Goal: Check status: Check status

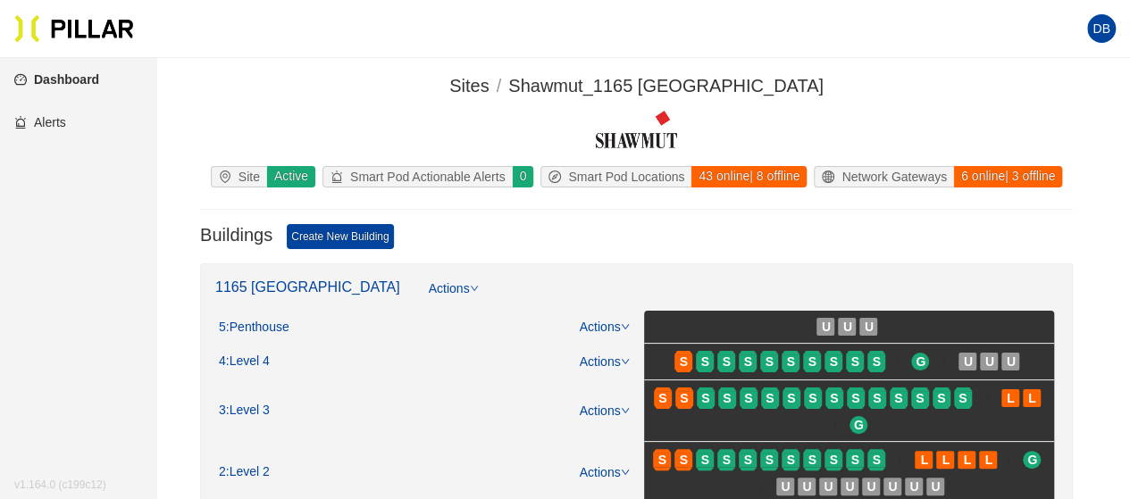
scroll to position [179, 0]
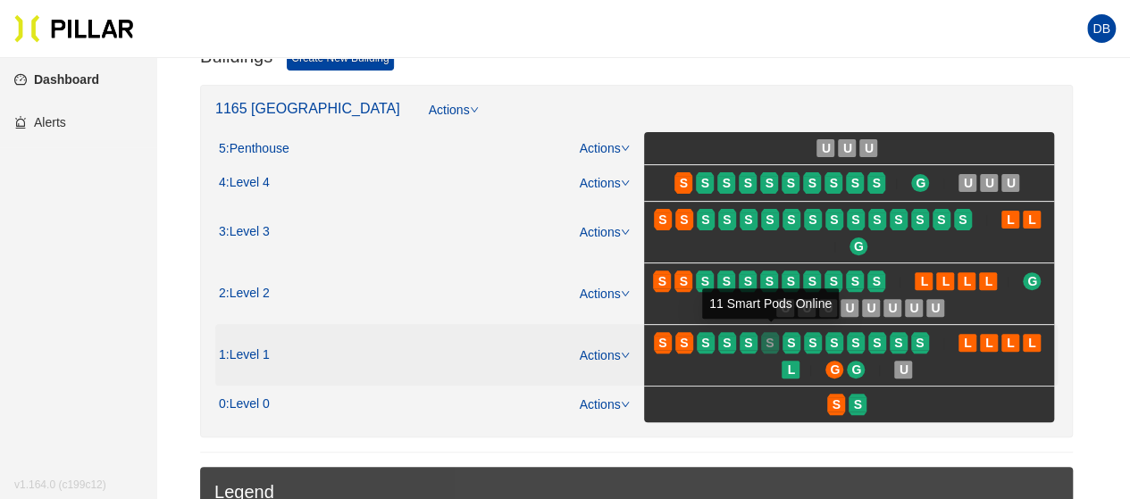
click at [767, 345] on span "S" at bounding box center [769, 343] width 8 height 20
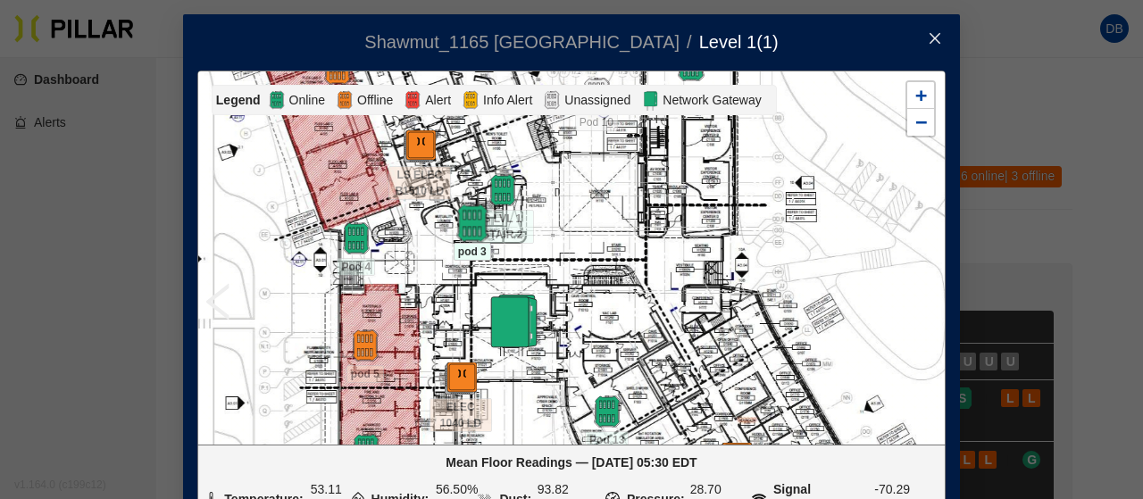
click at [459, 231] on img at bounding box center [472, 224] width 38 height 38
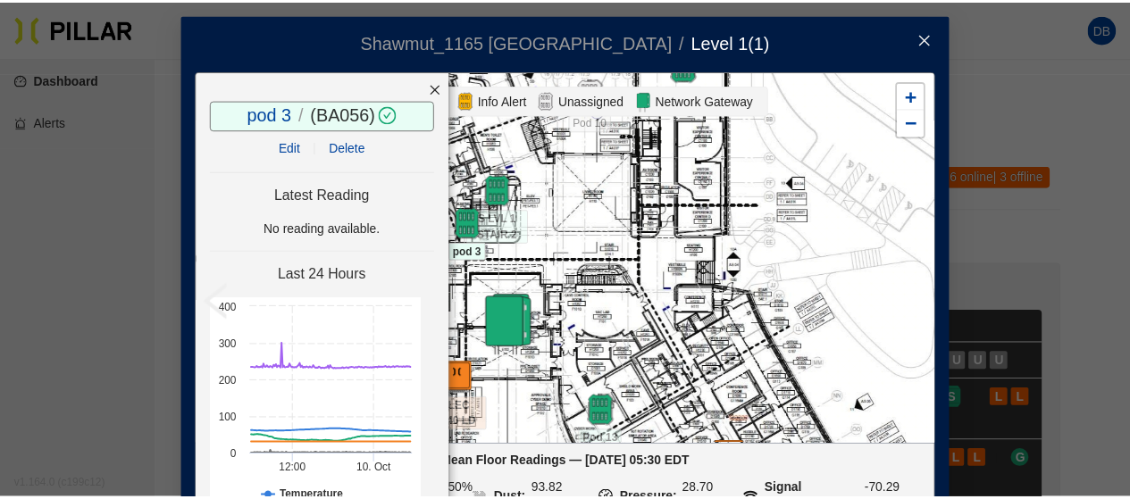
scroll to position [89, 0]
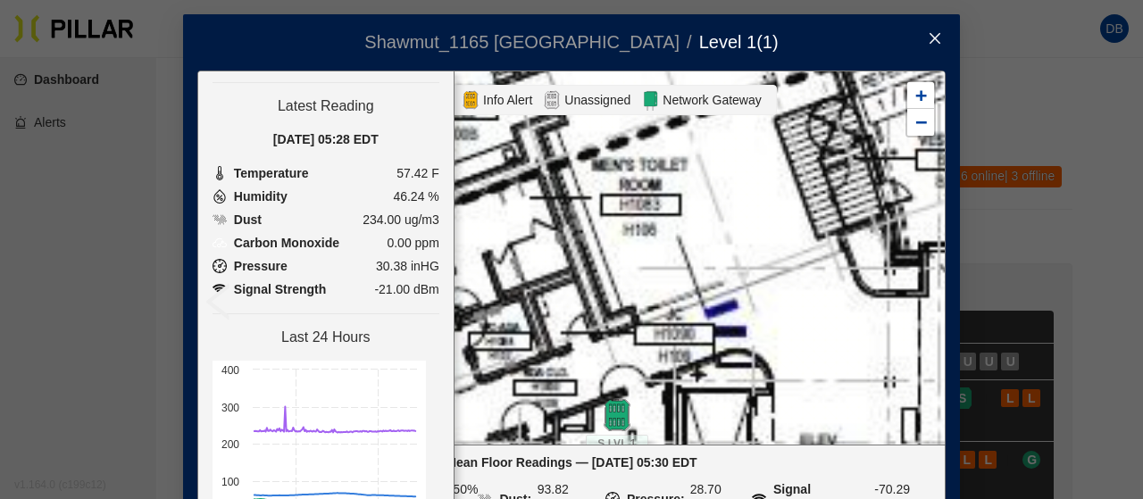
click at [928, 38] on icon "close" at bounding box center [935, 38] width 14 height 14
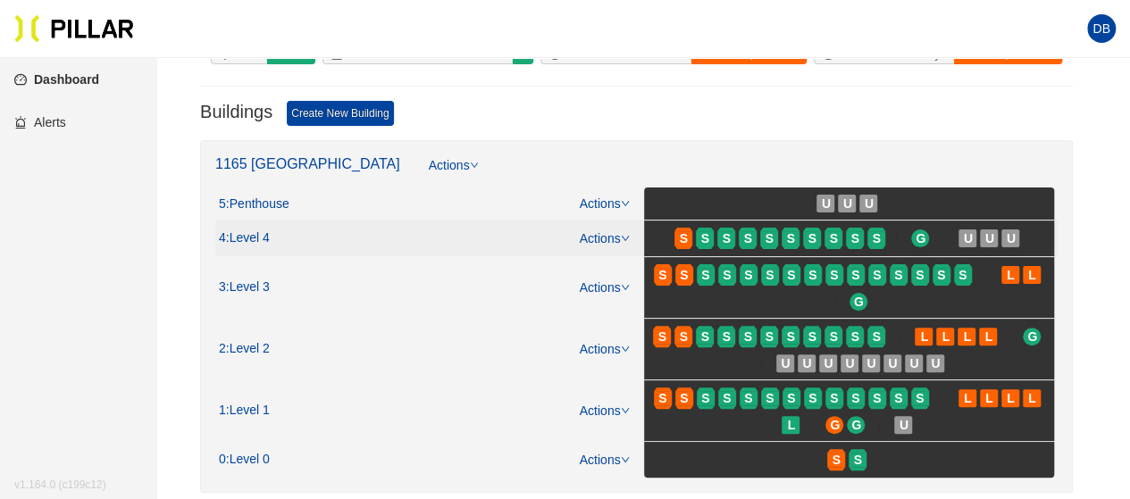
scroll to position [179, 0]
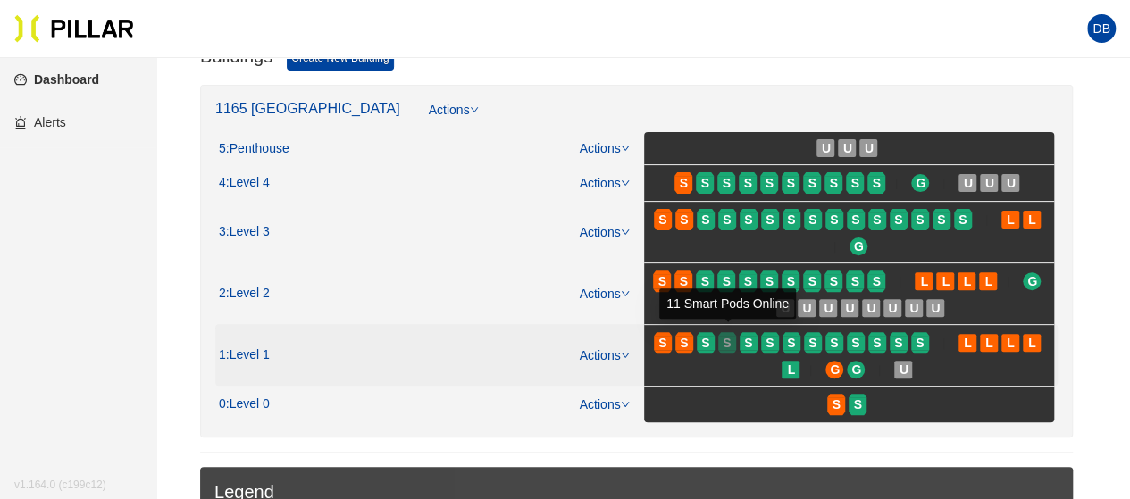
click at [731, 343] on div "S" at bounding box center [727, 343] width 18 height 14
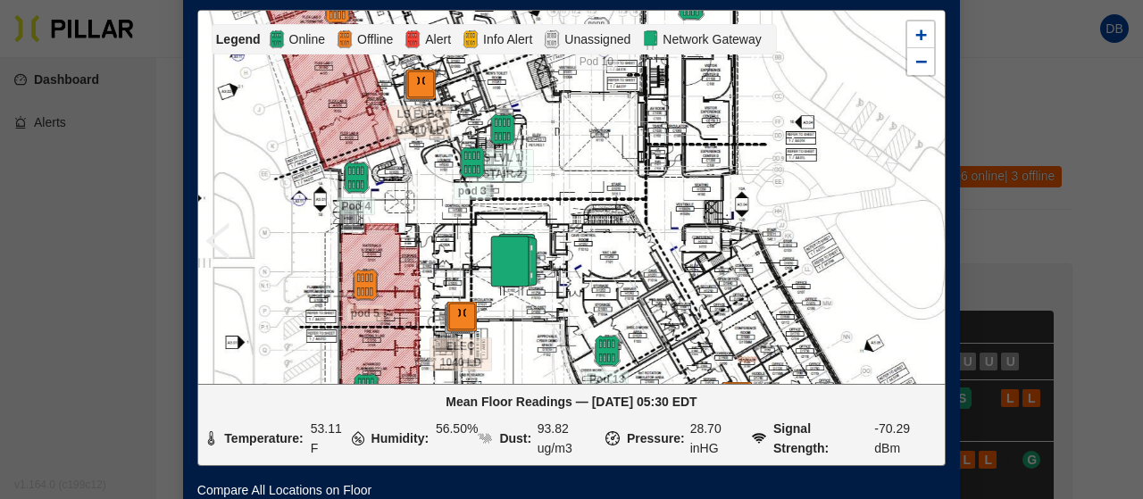
scroll to position [89, 0]
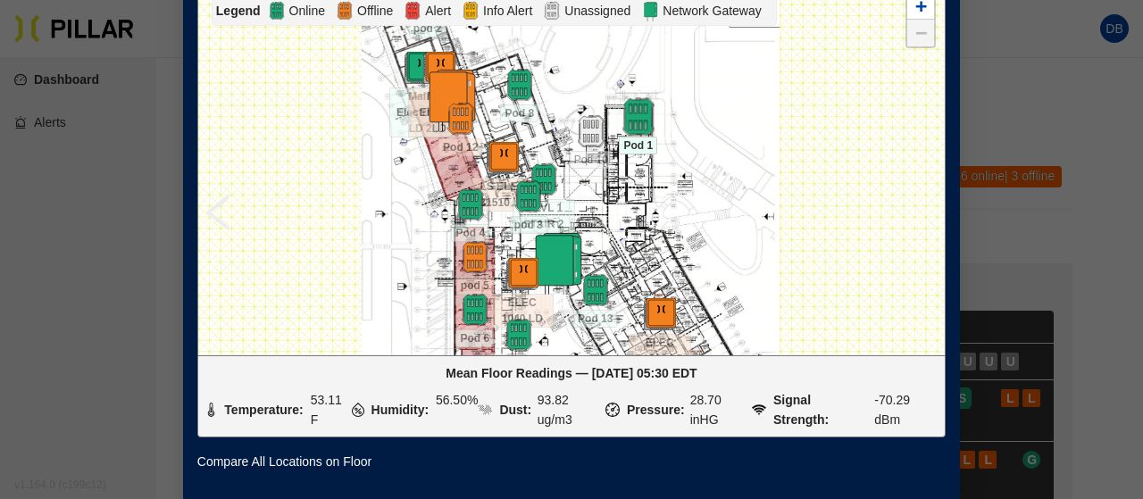
click at [633, 115] on div "ELEC 1040 LD ELEC D1530 LD LS ELEC B1510 LD Main Electrical LD 2 Main Electric …" at bounding box center [571, 168] width 748 height 374
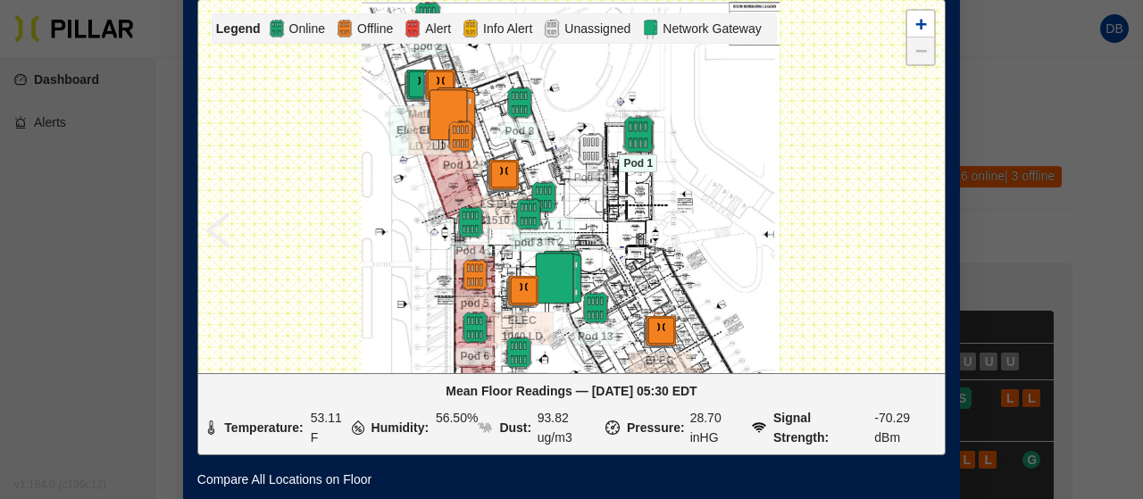
click at [624, 131] on img at bounding box center [638, 135] width 38 height 38
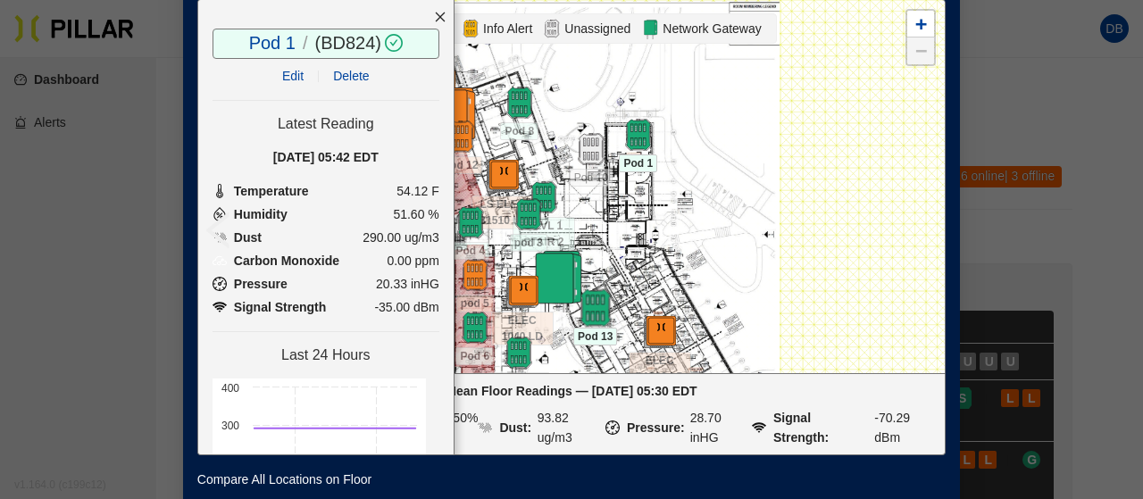
click at [591, 305] on img at bounding box center [595, 308] width 38 height 38
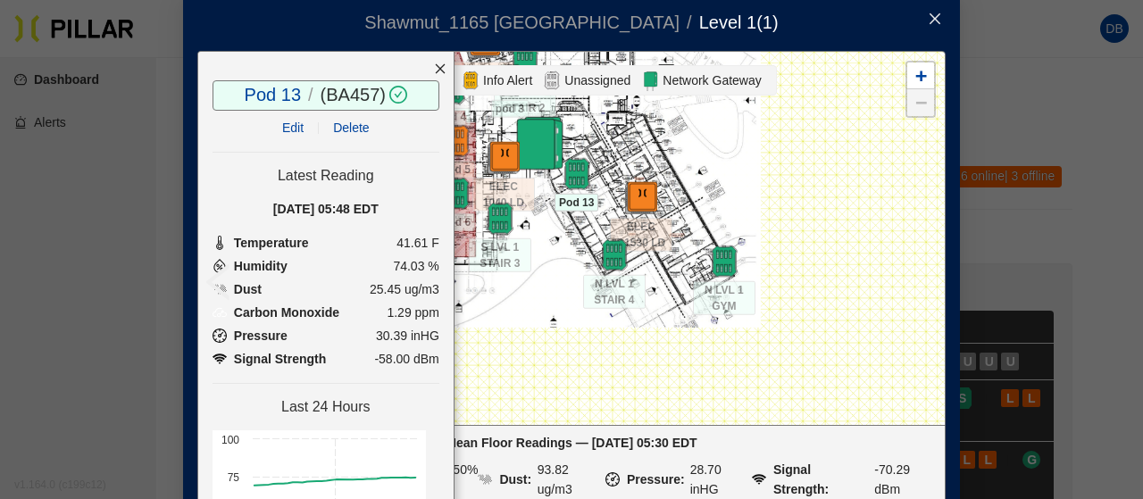
scroll to position [0, 0]
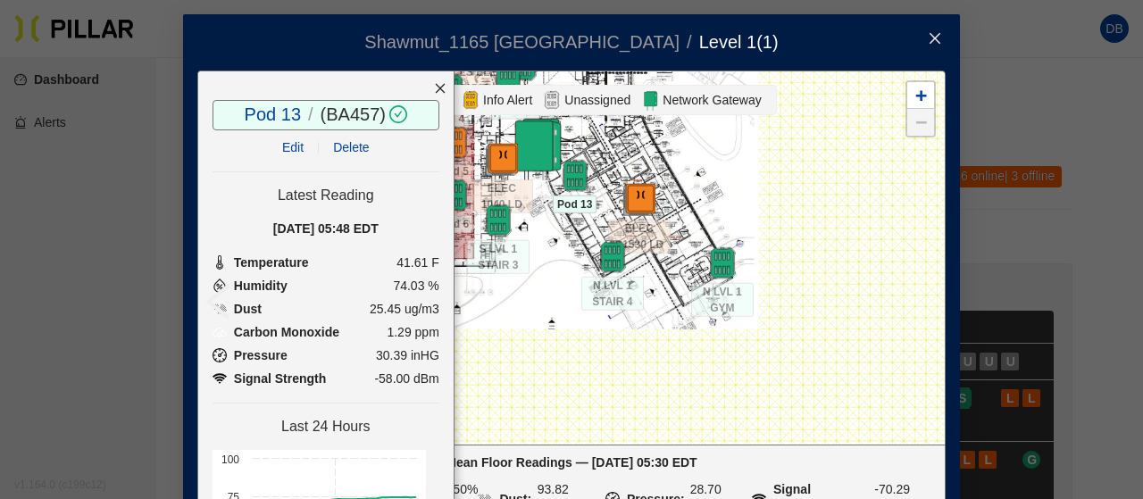
drag, startPoint x: 730, startPoint y: 269, endPoint x: 709, endPoint y: 65, distance: 204.7
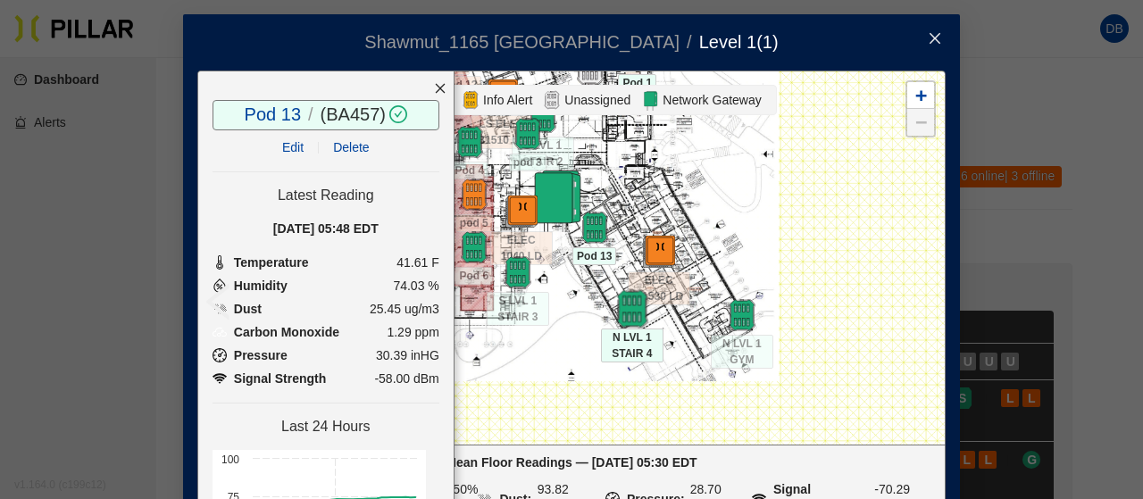
click at [622, 299] on img at bounding box center [632, 309] width 38 height 38
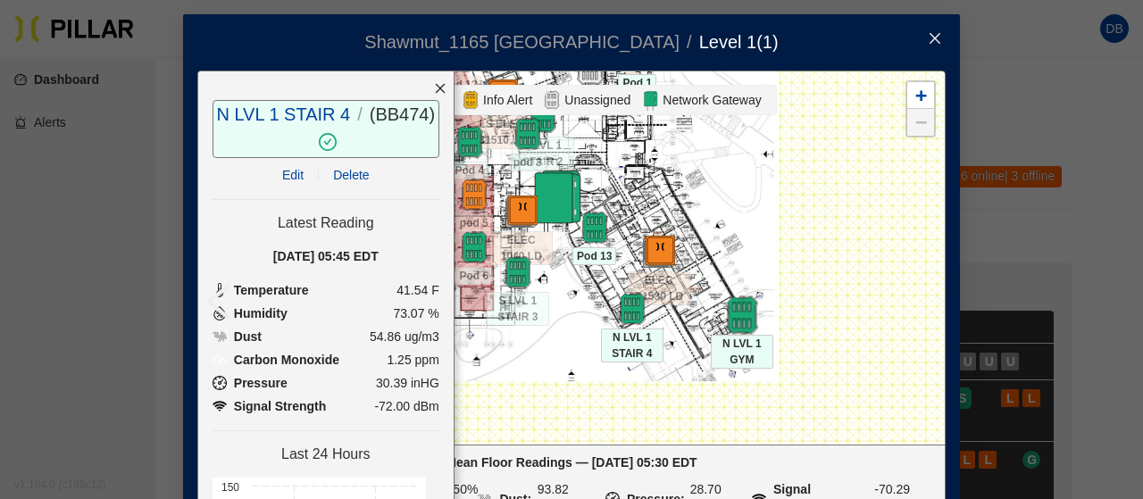
click at [734, 318] on img at bounding box center [741, 315] width 38 height 38
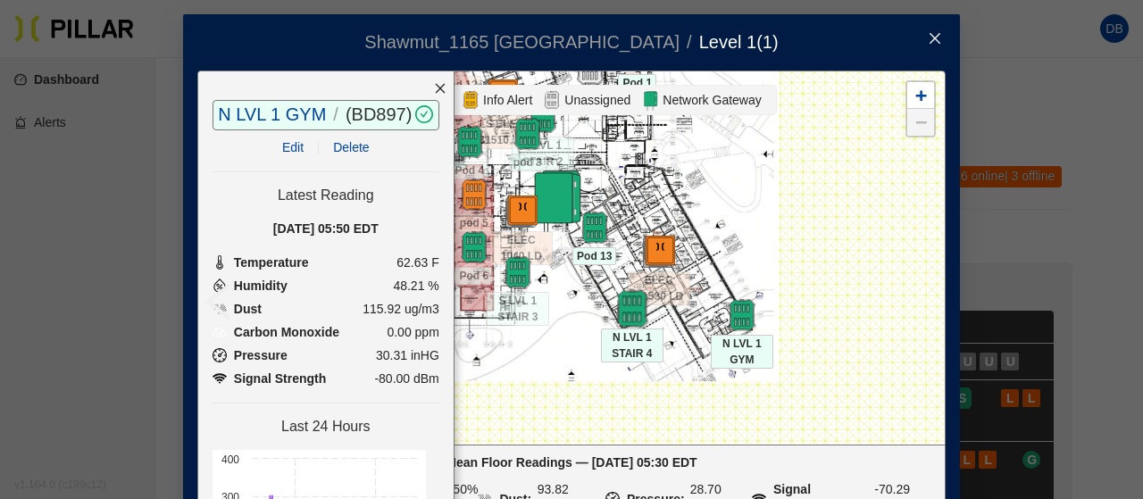
click at [628, 304] on img at bounding box center [632, 309] width 38 height 38
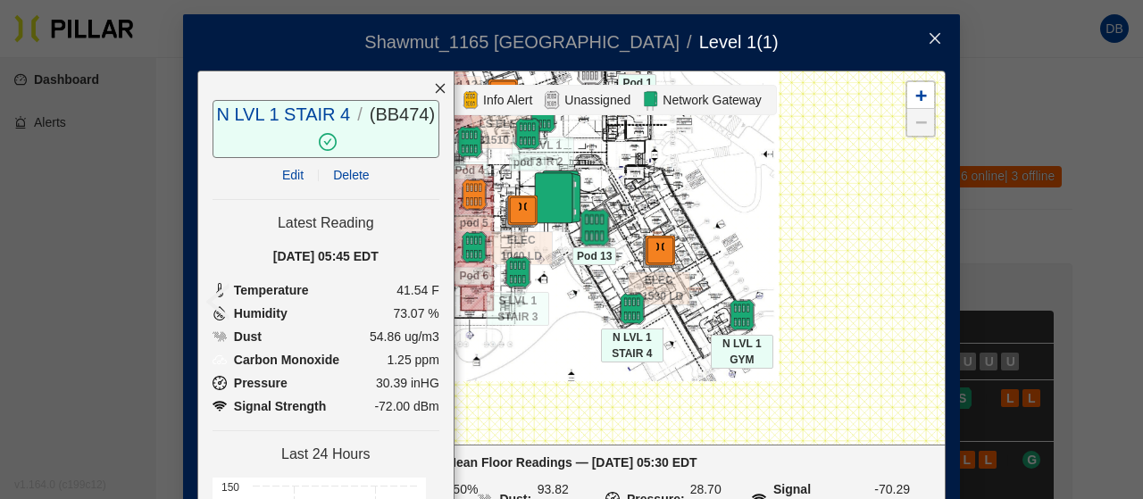
click at [579, 219] on img at bounding box center [594, 228] width 38 height 38
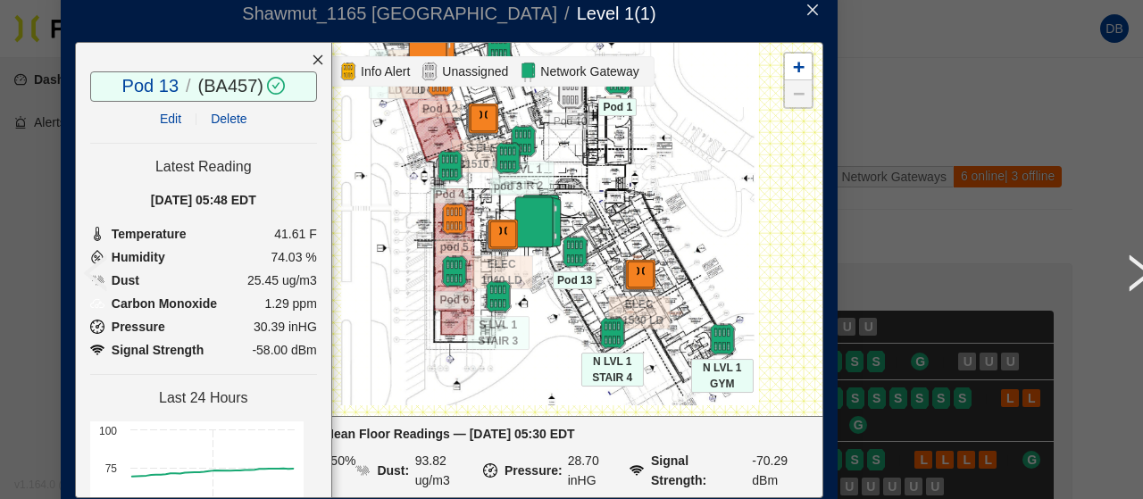
drag, startPoint x: 522, startPoint y: 338, endPoint x: 627, endPoint y: 388, distance: 115.5
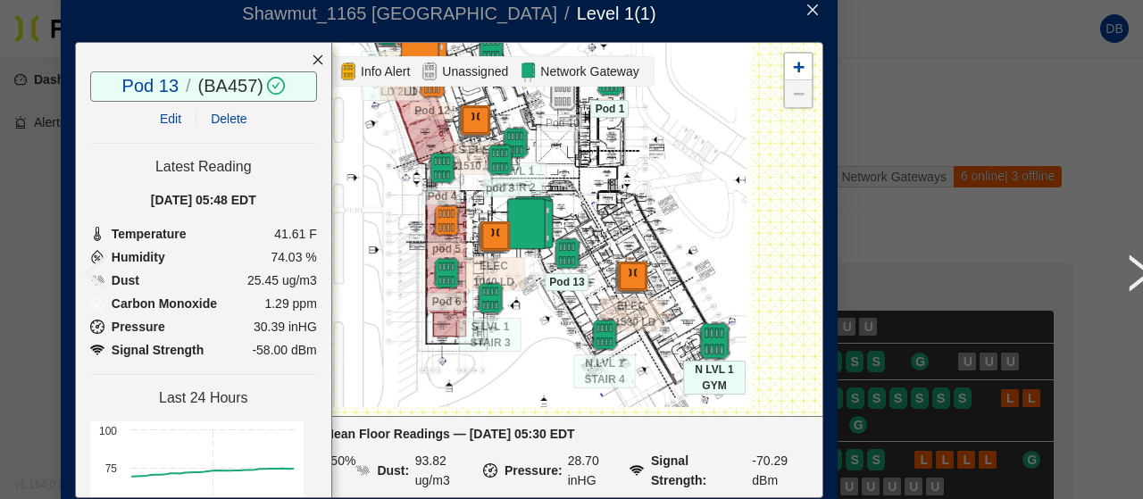
scroll to position [34, 146]
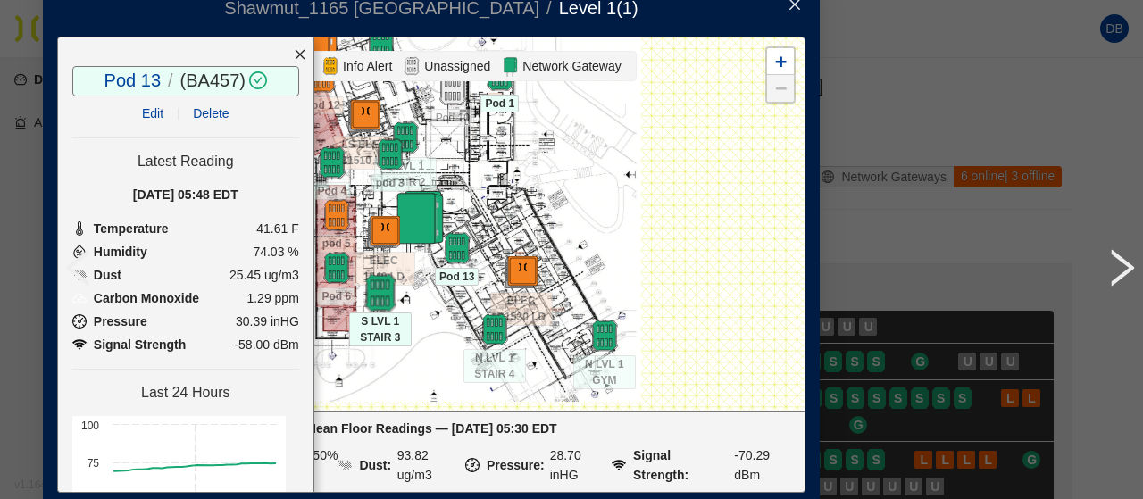
click at [368, 288] on img at bounding box center [380, 293] width 38 height 38
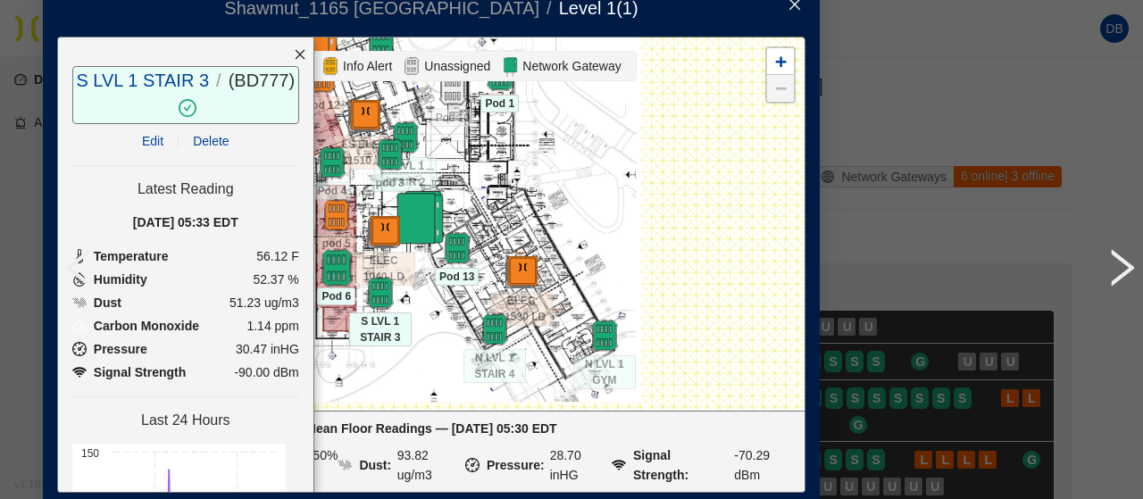
click at [323, 265] on img at bounding box center [336, 268] width 38 height 38
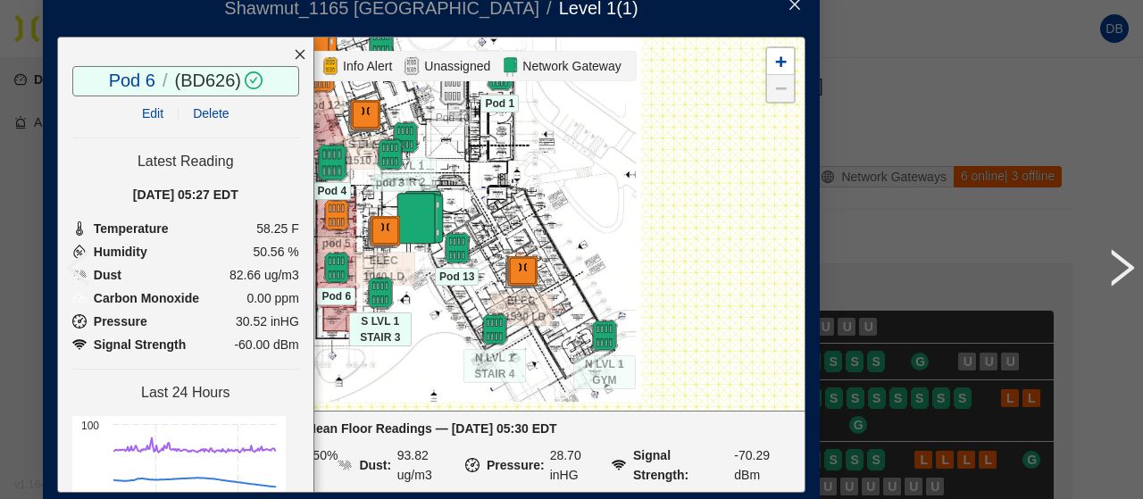
click at [330, 146] on img at bounding box center [332, 163] width 38 height 38
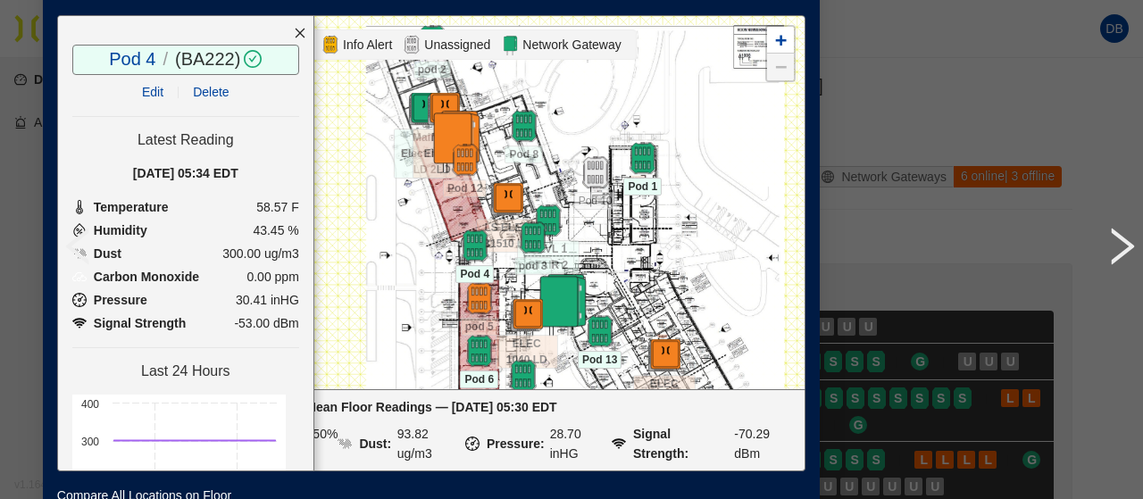
scroll to position [103, 146]
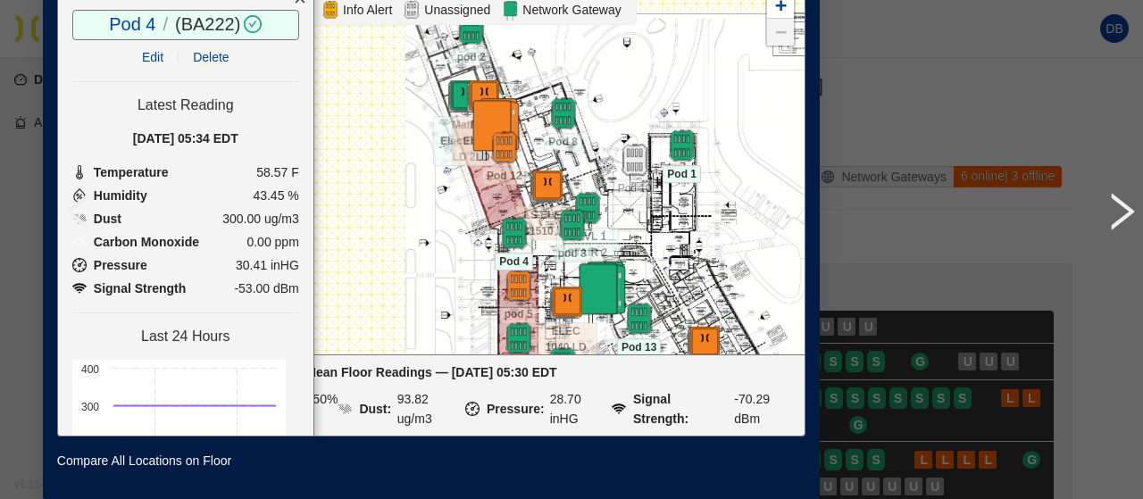
drag, startPoint x: 543, startPoint y: 137, endPoint x: 725, endPoint y: 263, distance: 222.0
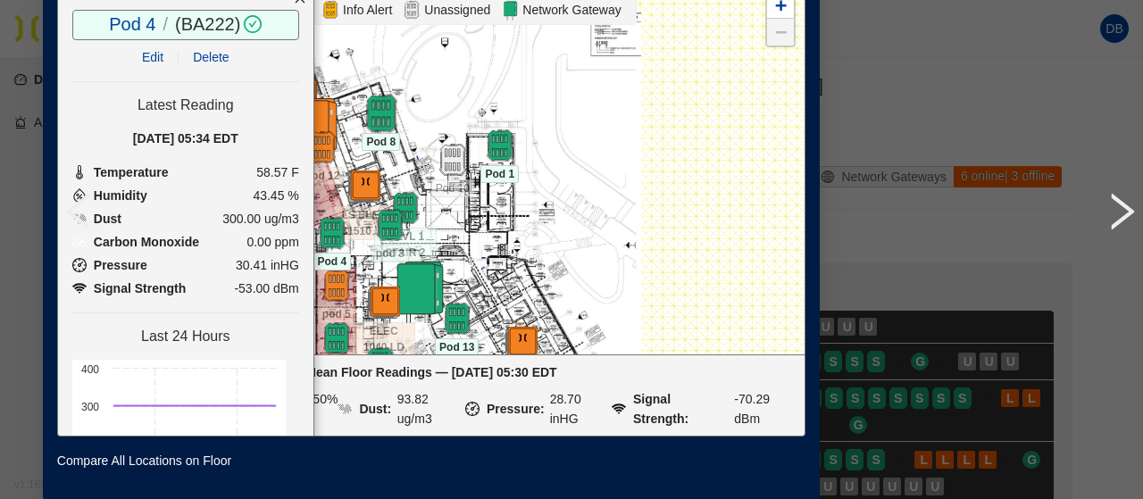
click at [379, 99] on img at bounding box center [381, 114] width 38 height 38
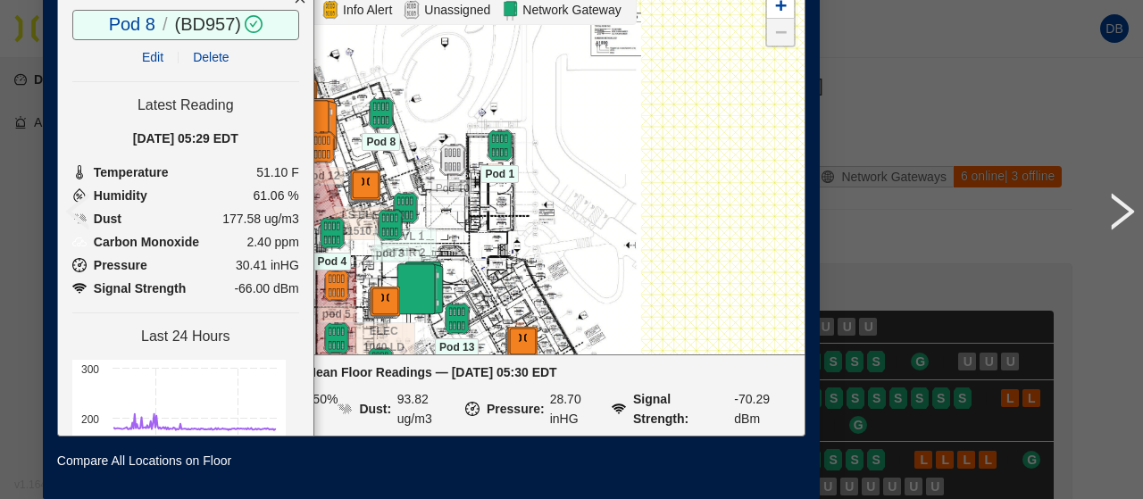
scroll to position [71, 146]
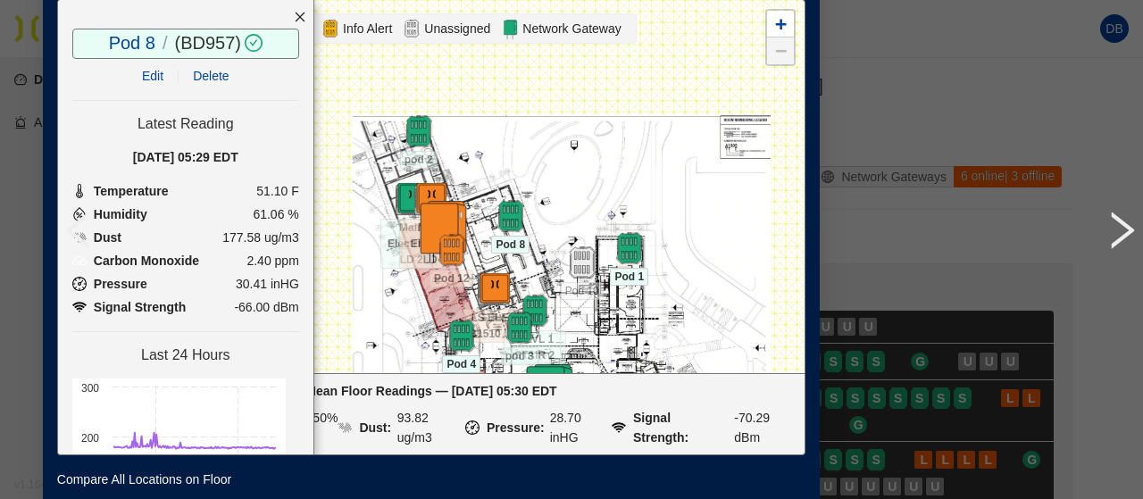
drag, startPoint x: 438, startPoint y: 88, endPoint x: 568, endPoint y: 172, distance: 155.1
click at [568, 172] on div at bounding box center [431, 186] width 747 height 372
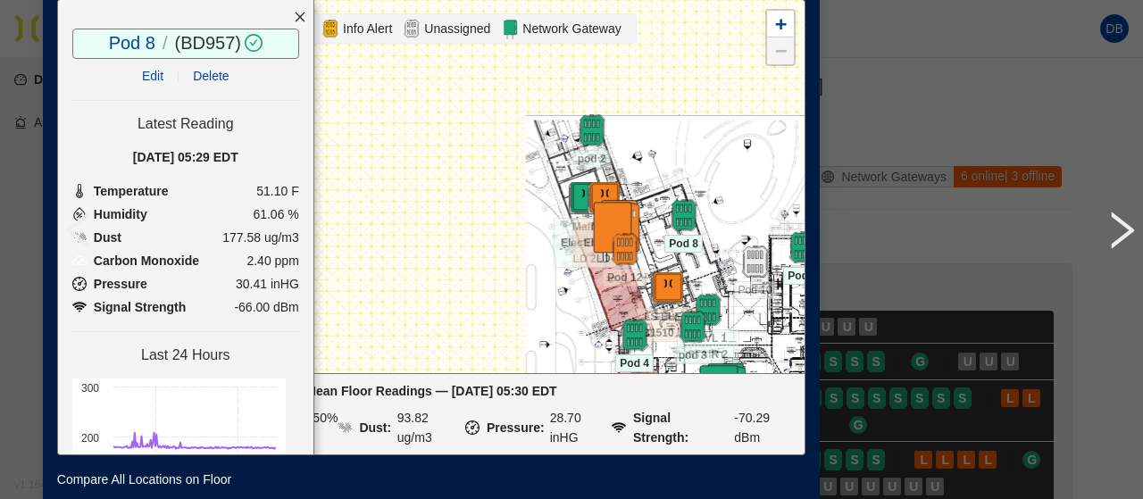
drag, startPoint x: 454, startPoint y: 113, endPoint x: 748, endPoint y: 157, distance: 298.1
click at [748, 157] on div at bounding box center [431, 186] width 747 height 372
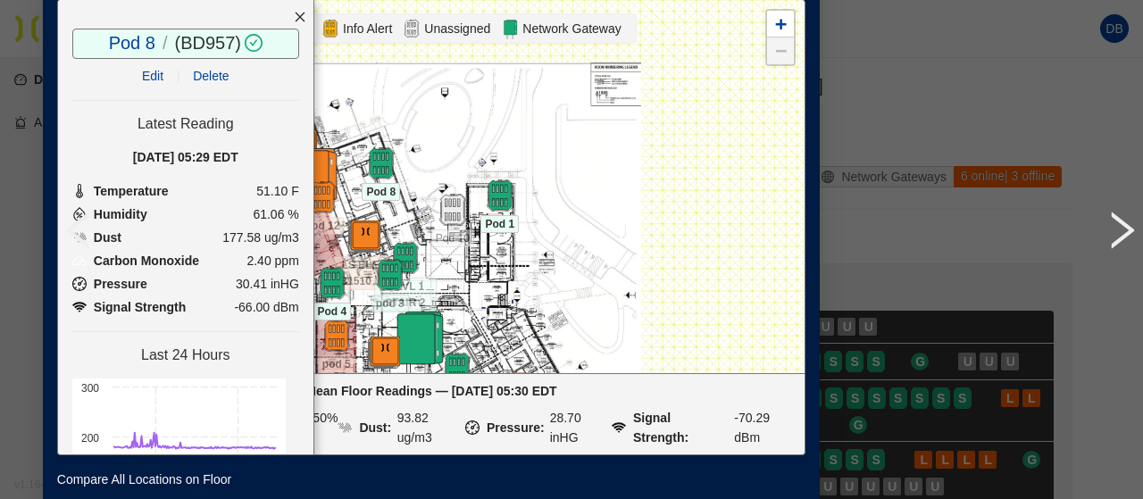
click at [294, 18] on icon "close" at bounding box center [300, 17] width 13 height 13
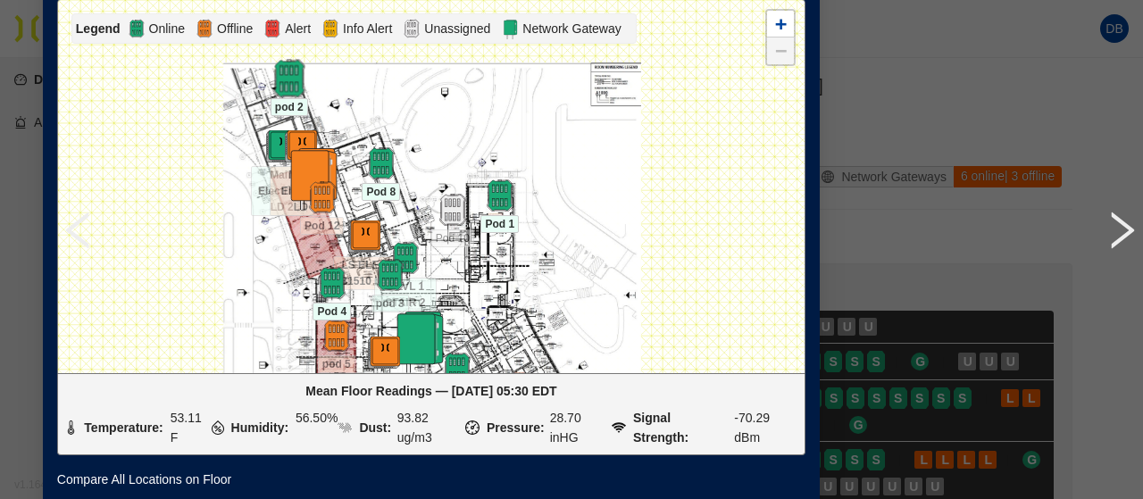
click at [271, 78] on img at bounding box center [289, 79] width 38 height 38
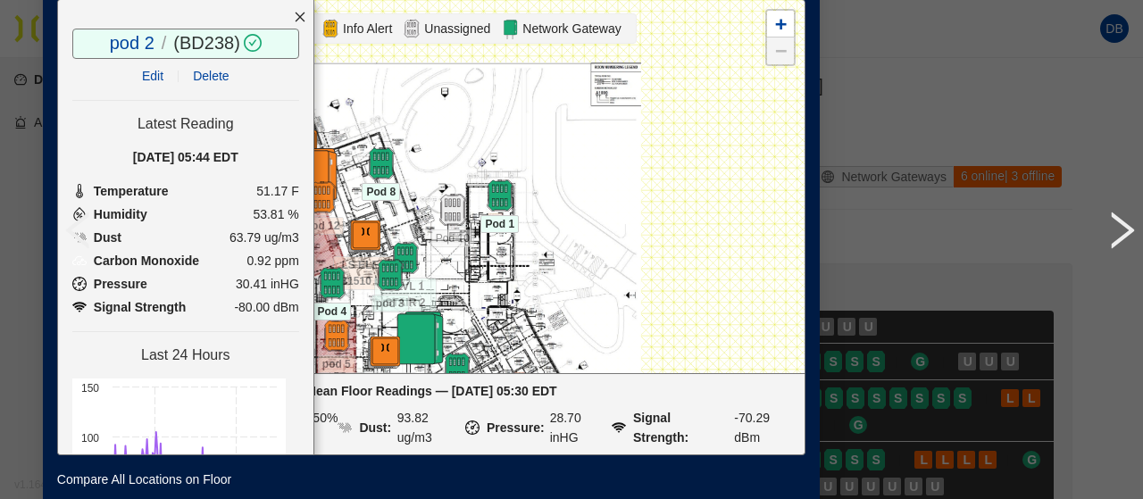
click at [294, 19] on icon "close" at bounding box center [300, 17] width 13 height 13
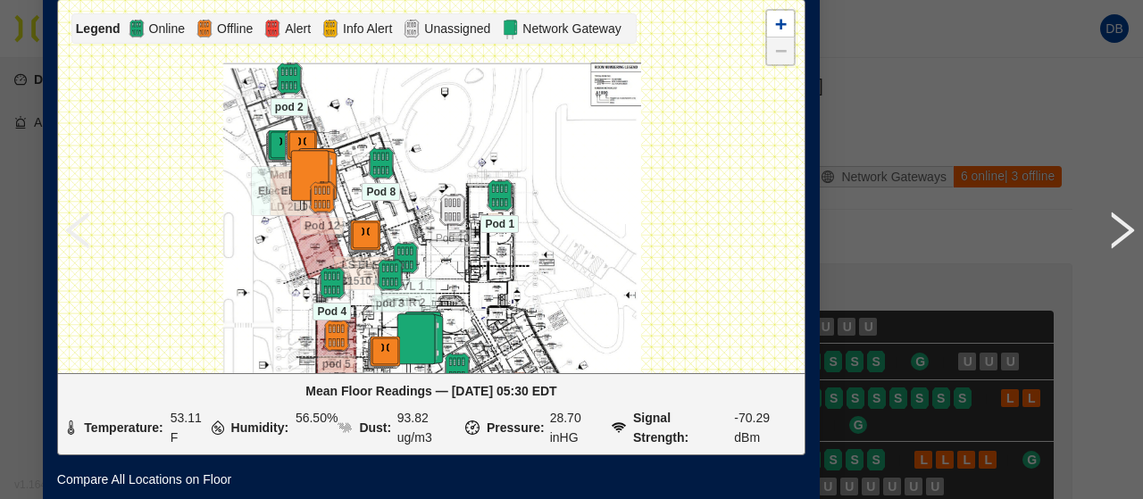
scroll to position [0, 146]
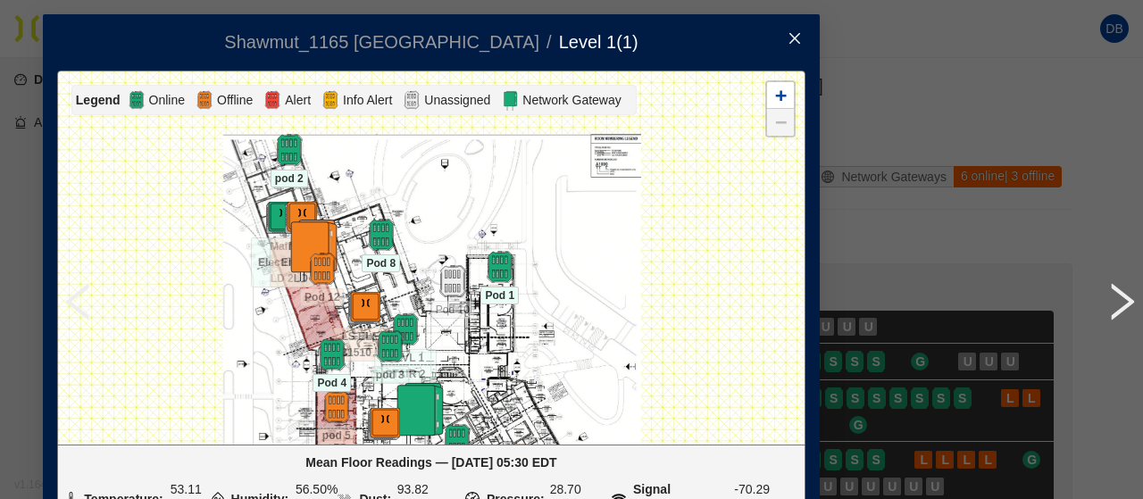
click at [788, 32] on icon "close" at bounding box center [795, 38] width 14 height 14
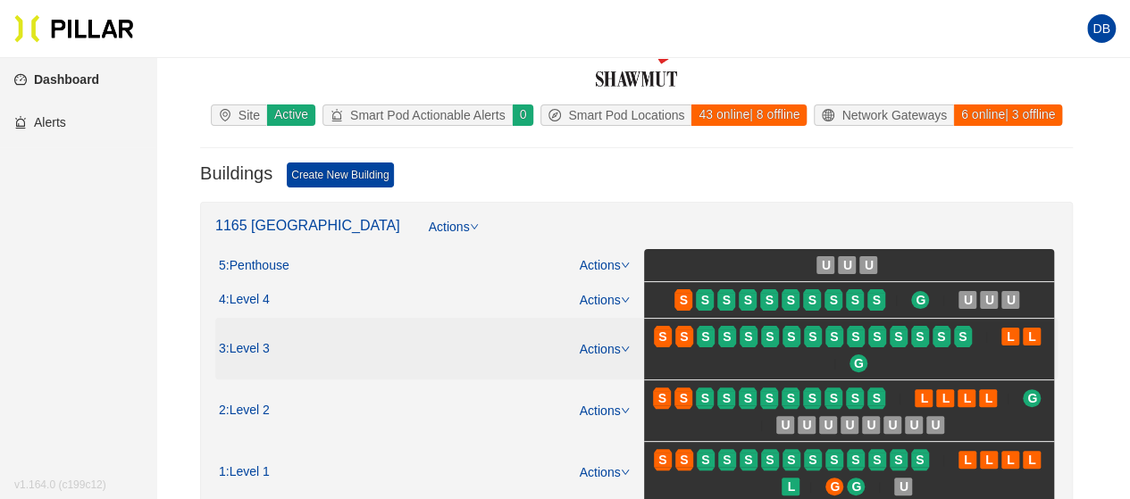
scroll to position [89, 0]
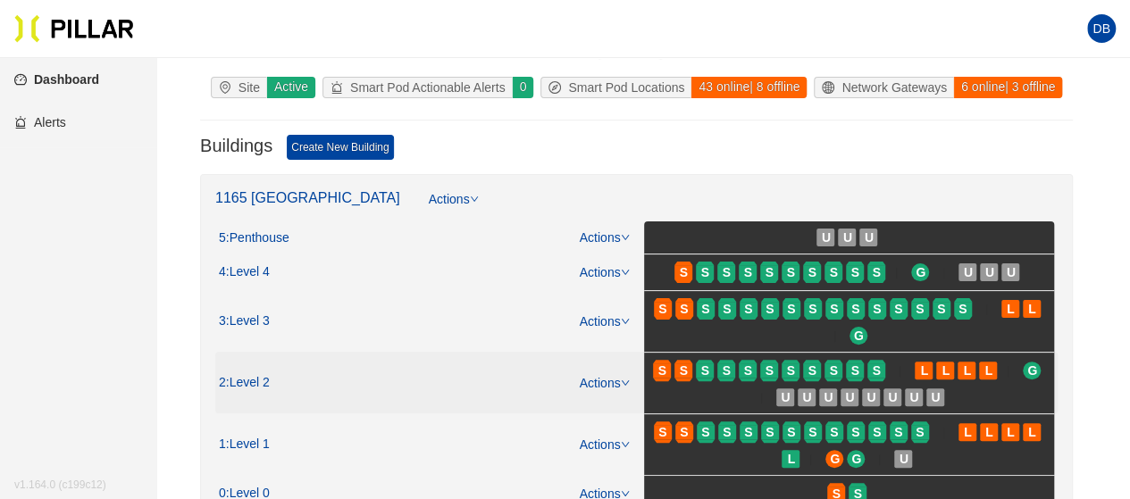
click at [757, 371] on span "S" at bounding box center [749, 370] width 21 height 29
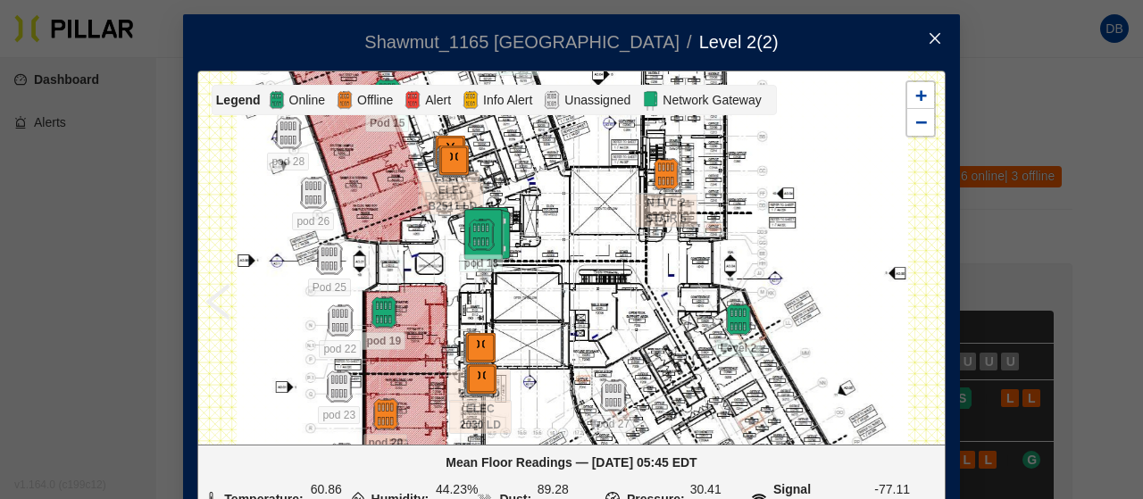
click at [928, 33] on icon "close" at bounding box center [935, 38] width 14 height 14
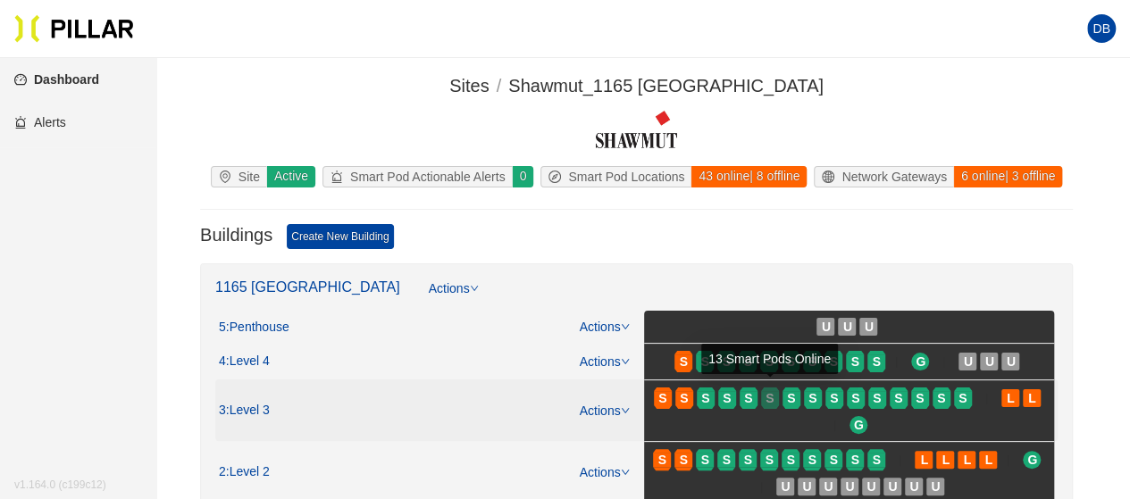
click at [761, 391] on div "S" at bounding box center [770, 398] width 18 height 14
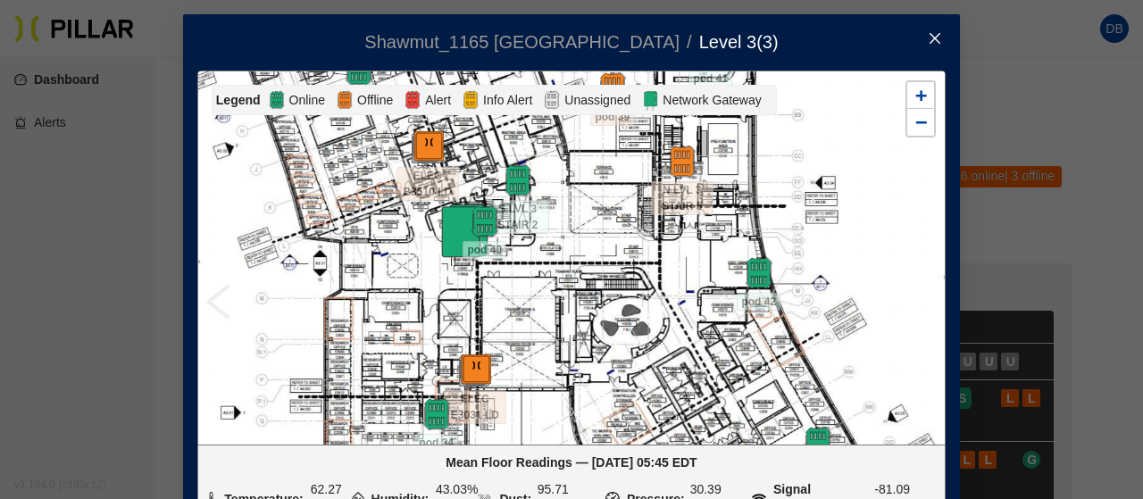
click at [928, 33] on icon "close" at bounding box center [935, 38] width 14 height 14
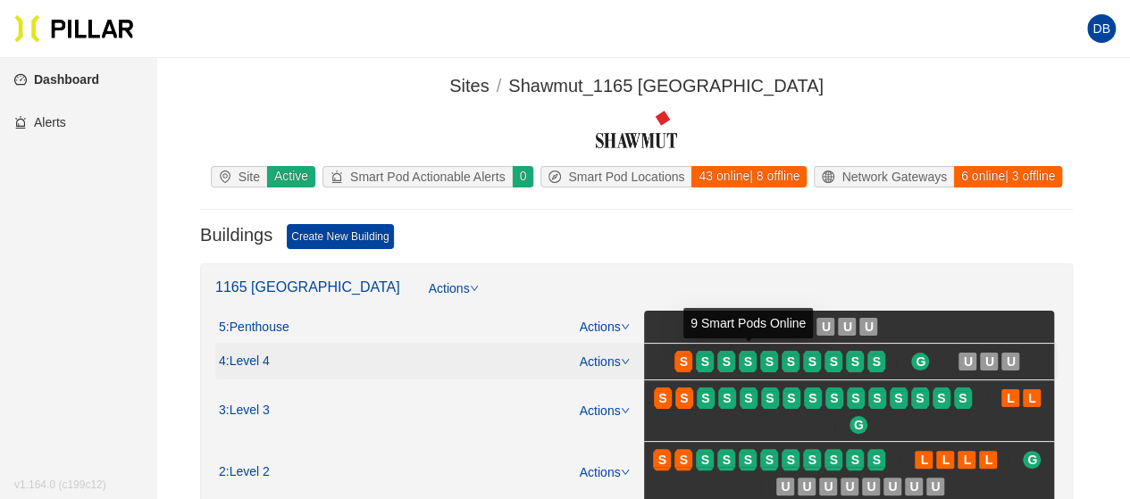
click at [757, 358] on span "S" at bounding box center [749, 361] width 21 height 29
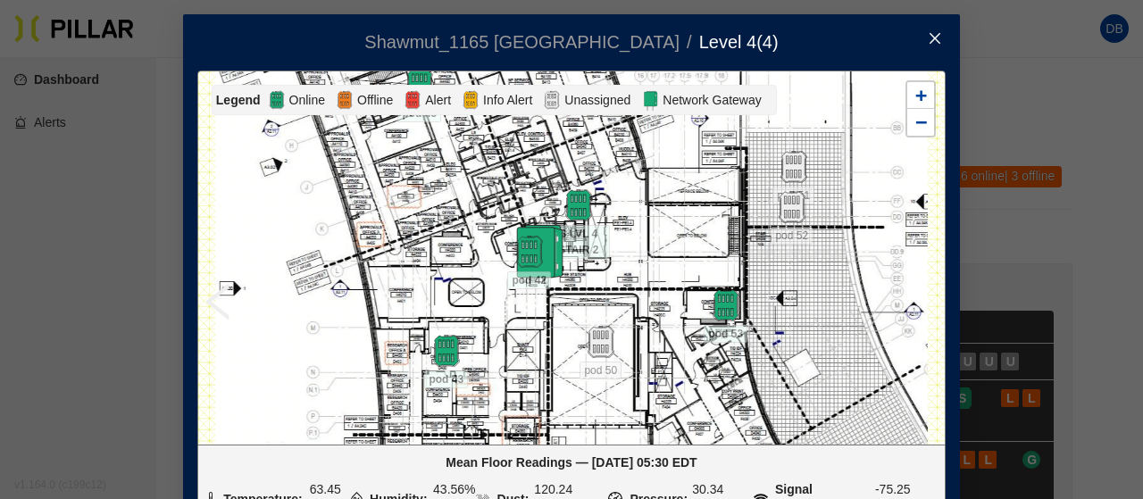
click at [931, 30] on span "Close" at bounding box center [935, 39] width 50 height 50
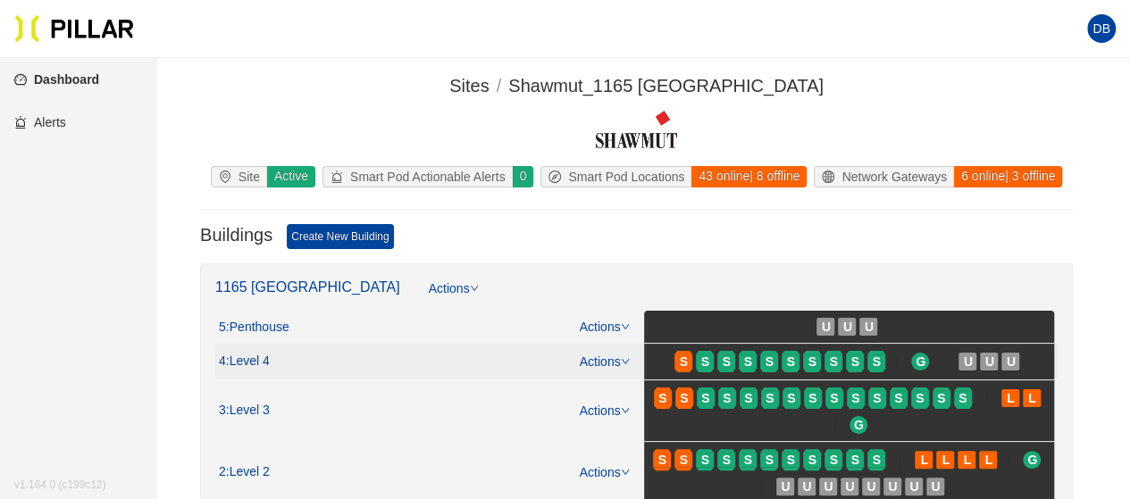
click at [483, 357] on div "4 : Level 4 Actions" at bounding box center [424, 362] width 411 height 20
click at [720, 363] on div "S" at bounding box center [726, 362] width 18 height 14
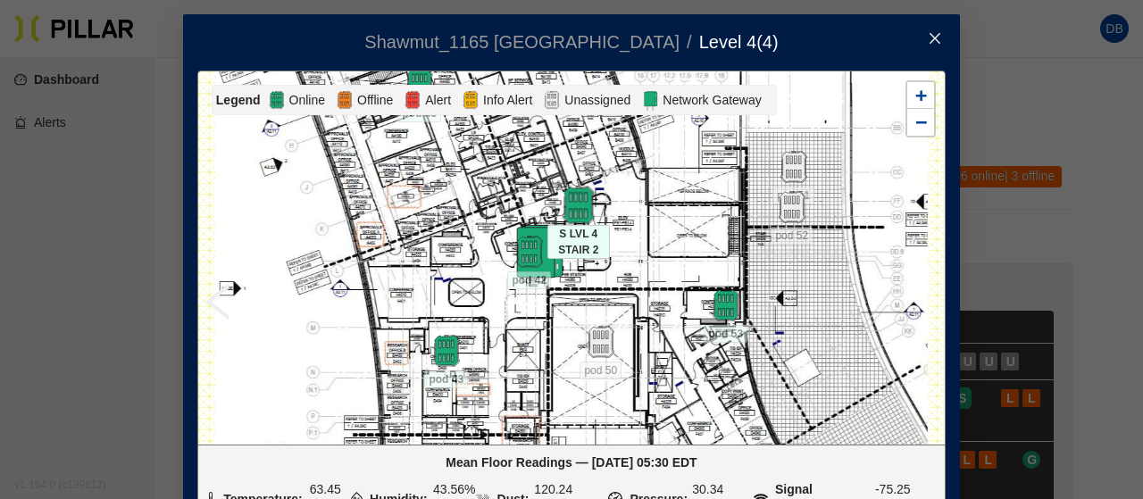
click at [577, 197] on img at bounding box center [578, 206] width 38 height 38
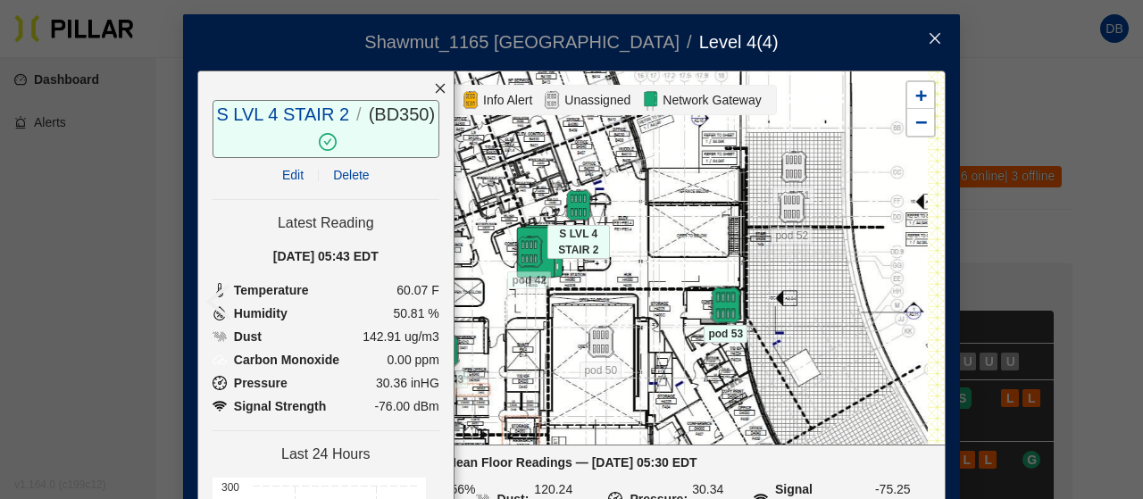
click at [720, 302] on img at bounding box center [725, 306] width 38 height 38
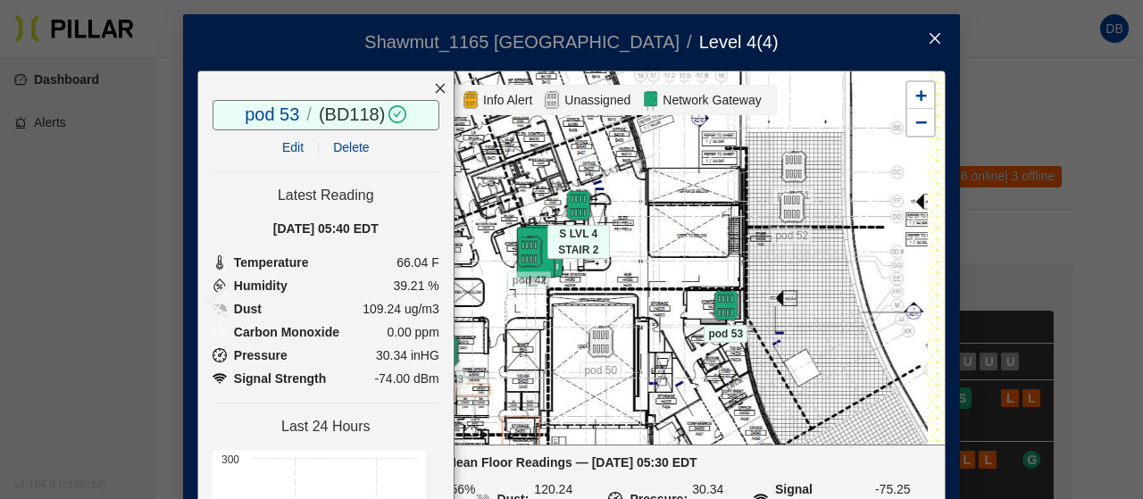
click at [928, 35] on icon "close" at bounding box center [935, 38] width 14 height 14
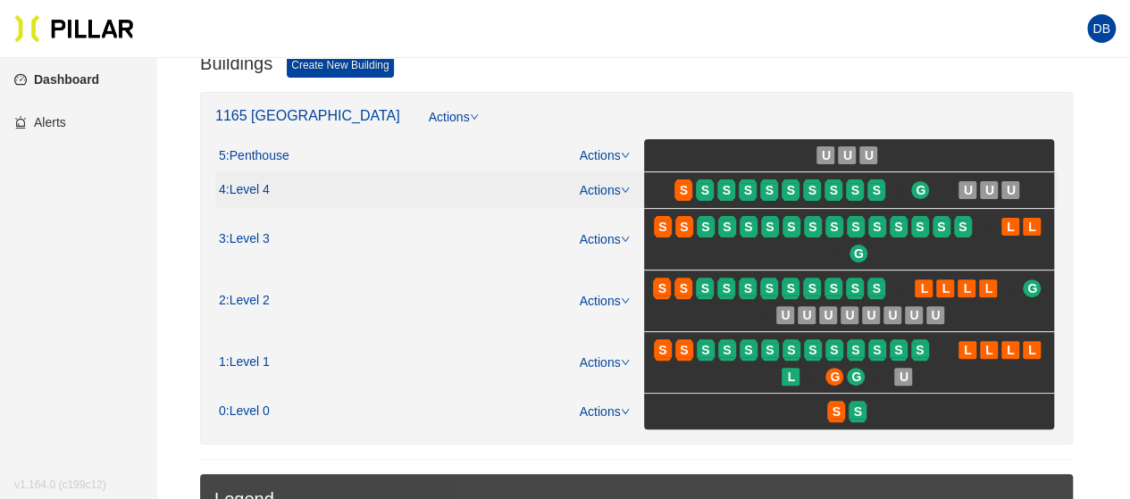
scroll to position [179, 0]
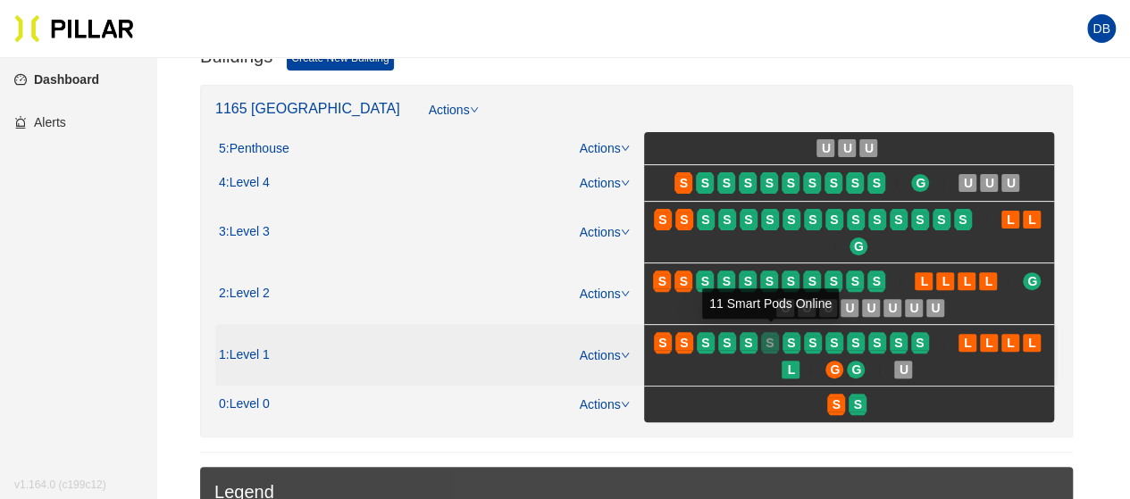
click at [768, 333] on span "S" at bounding box center [769, 343] width 8 height 20
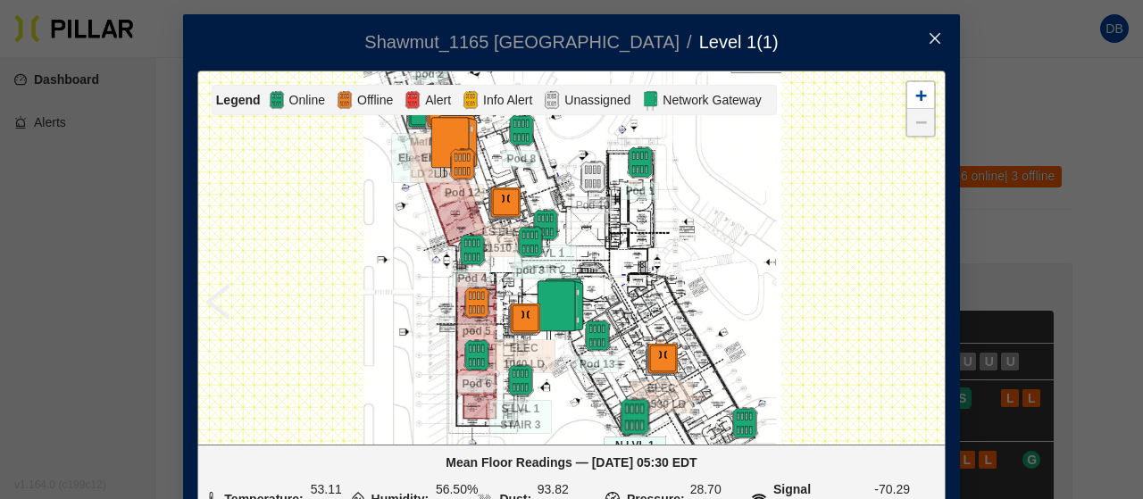
click at [632, 419] on img at bounding box center [634, 417] width 38 height 38
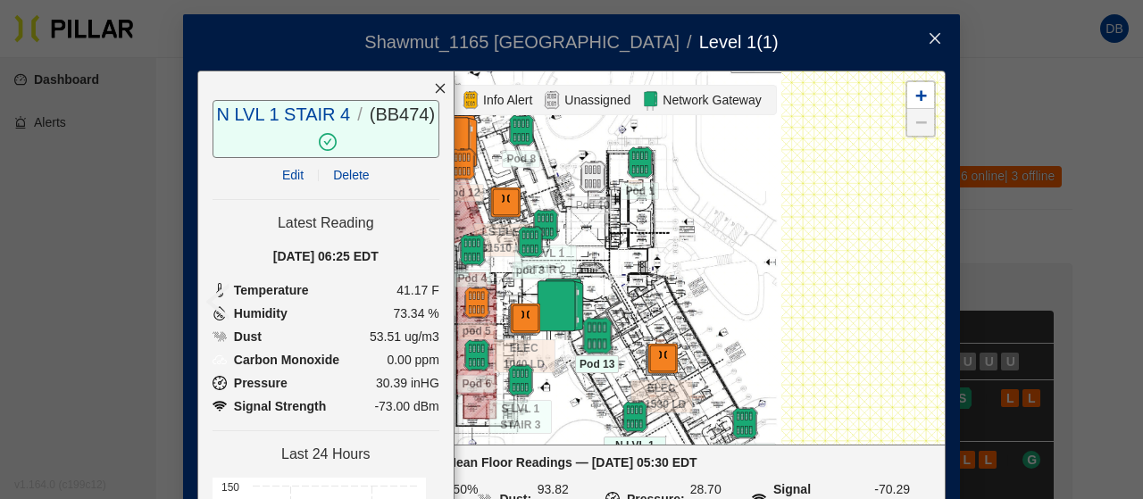
click at [590, 330] on img at bounding box center [597, 336] width 38 height 38
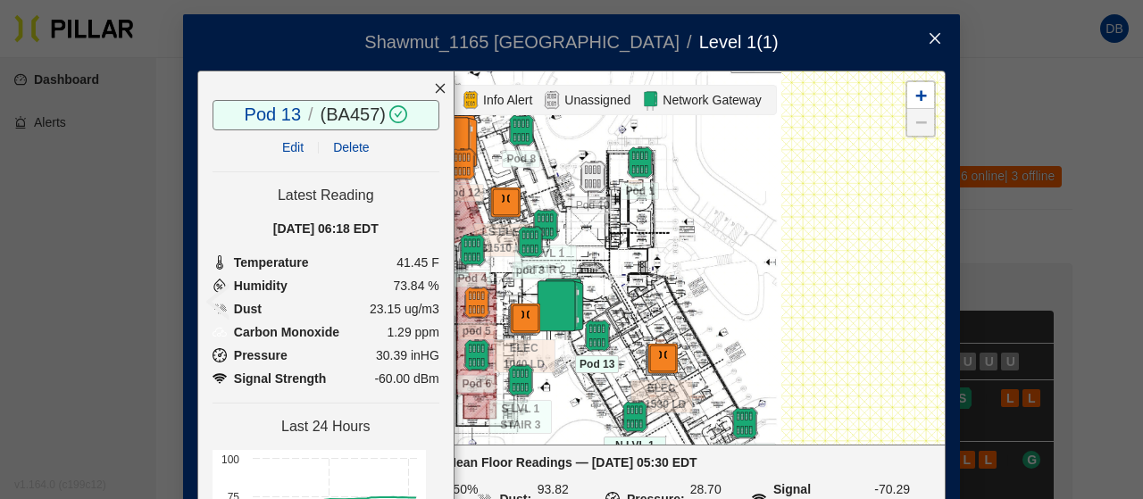
click at [931, 38] on icon "close" at bounding box center [935, 38] width 14 height 14
